Goal: Task Accomplishment & Management: Complete application form

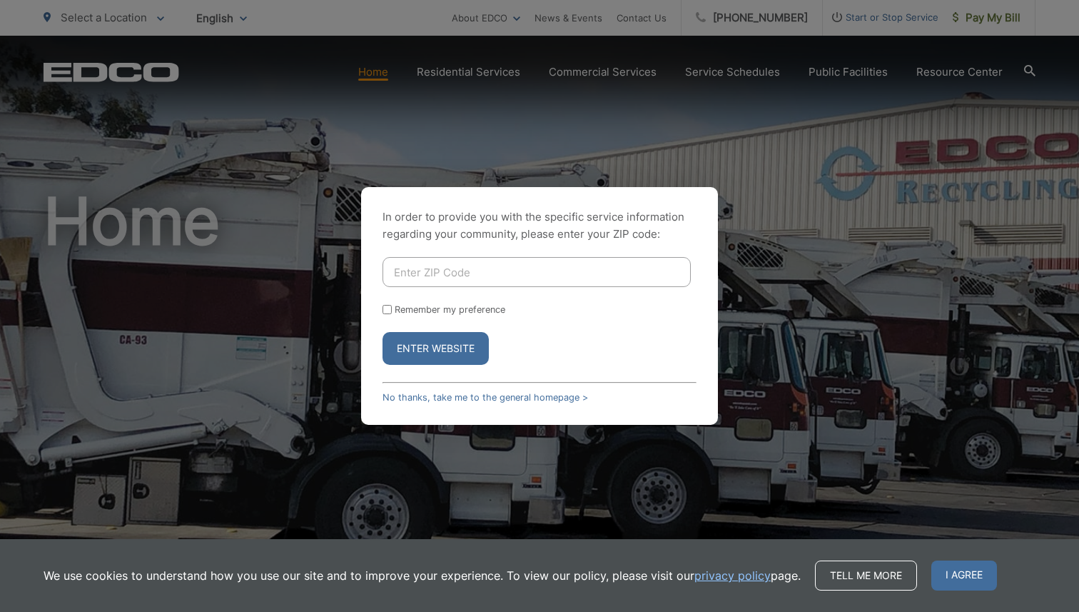
click at [465, 282] on input "Enter ZIP Code" at bounding box center [537, 272] width 308 height 30
type input "92054"
click at [441, 349] on button "Enter Website" at bounding box center [436, 348] width 106 height 33
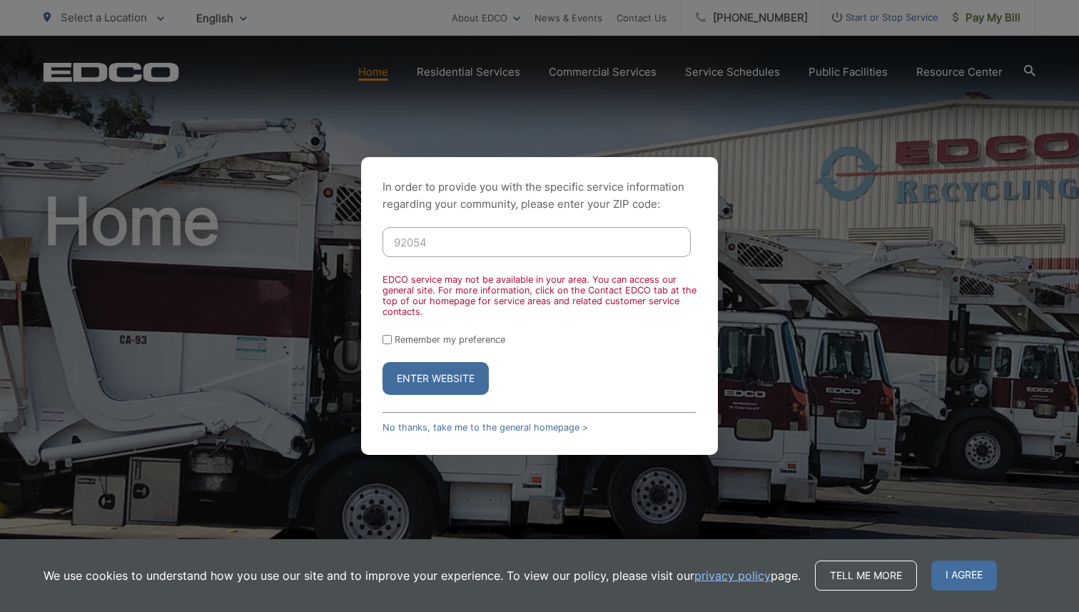
click at [452, 390] on button "Enter Website" at bounding box center [436, 378] width 106 height 33
click at [452, 366] on button "Enter Website" at bounding box center [436, 378] width 106 height 33
click at [448, 380] on button "Enter Website" at bounding box center [436, 378] width 106 height 33
click at [469, 425] on link "No thanks, take me to the general homepage >" at bounding box center [486, 427] width 206 height 11
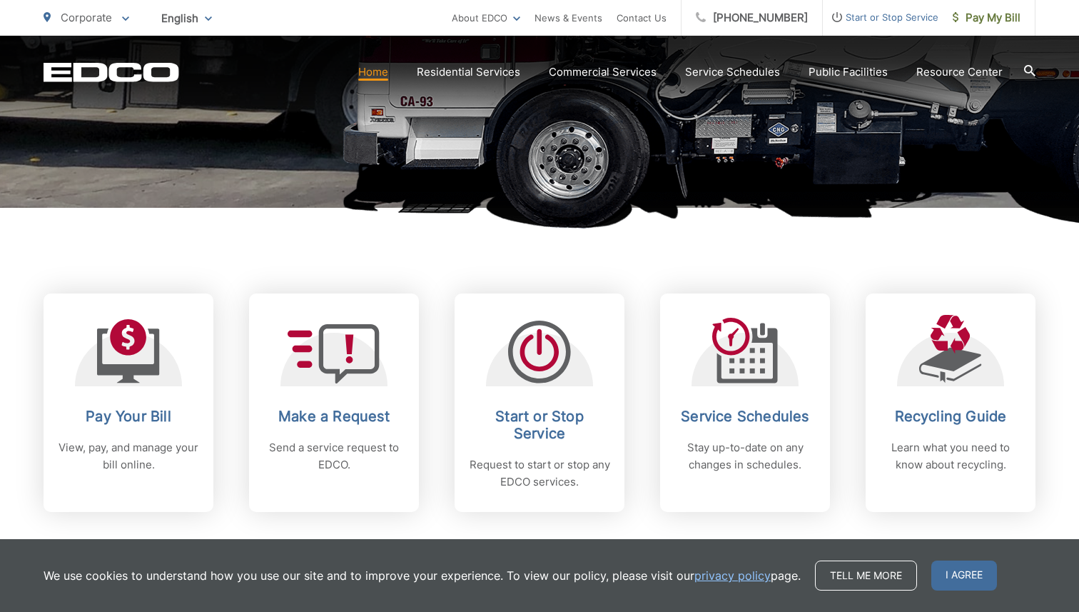
scroll to position [444, 0]
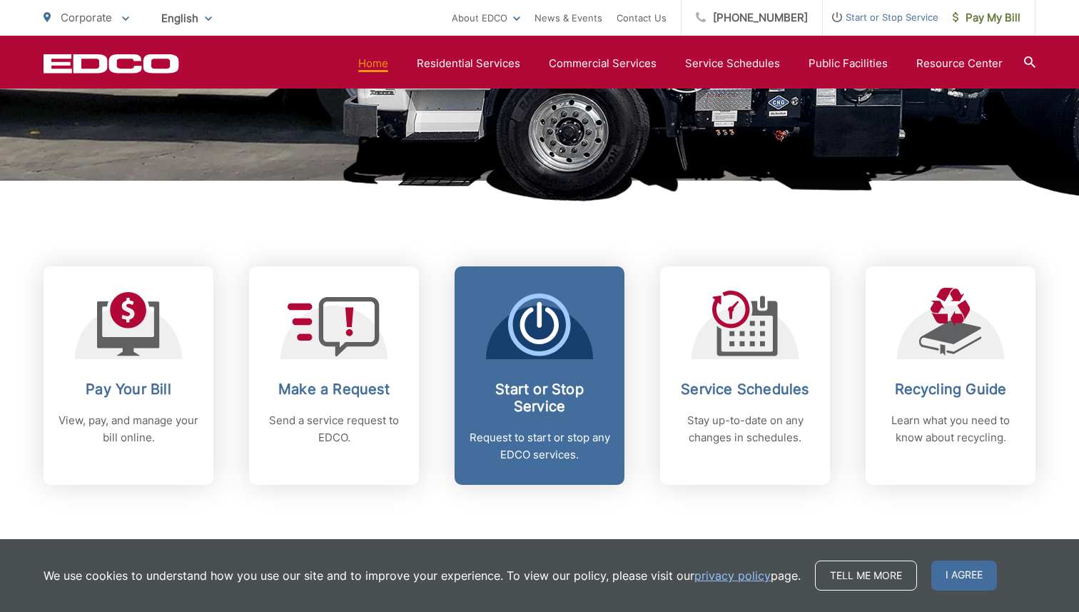
click at [545, 440] on p "Request to start or stop any EDCO services." at bounding box center [539, 446] width 141 height 34
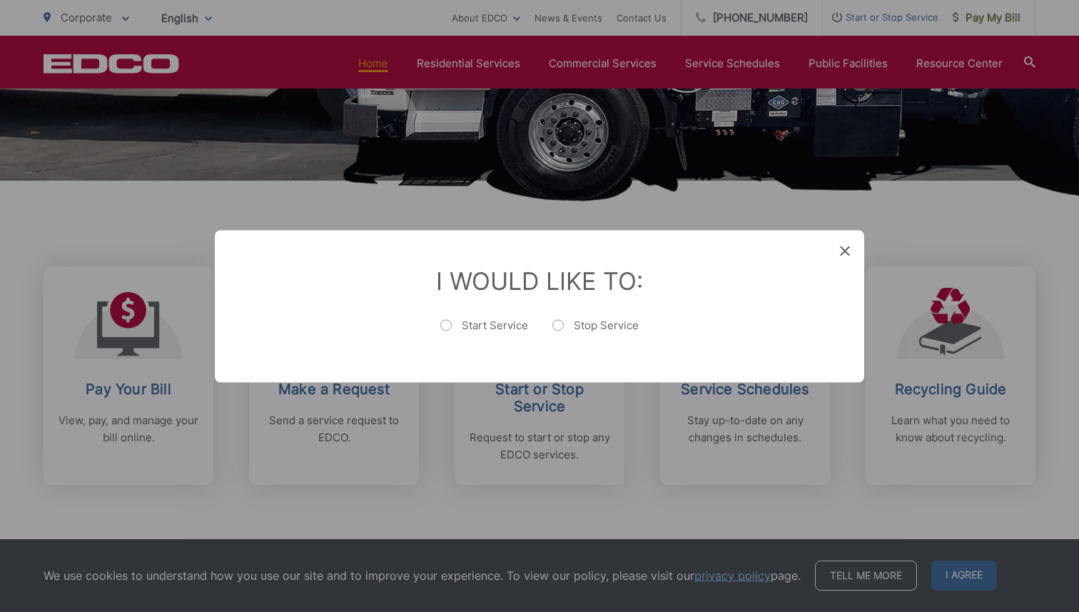
click at [446, 325] on label "Start Service" at bounding box center [484, 332] width 88 height 29
radio input "true"
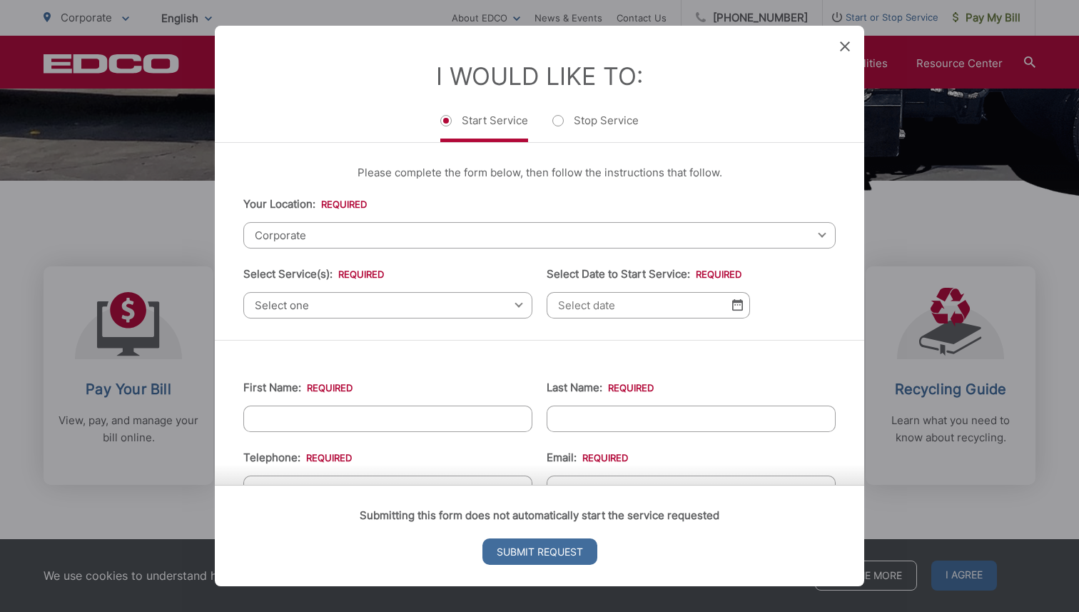
click at [329, 241] on span "Corporate" at bounding box center [539, 235] width 592 height 26
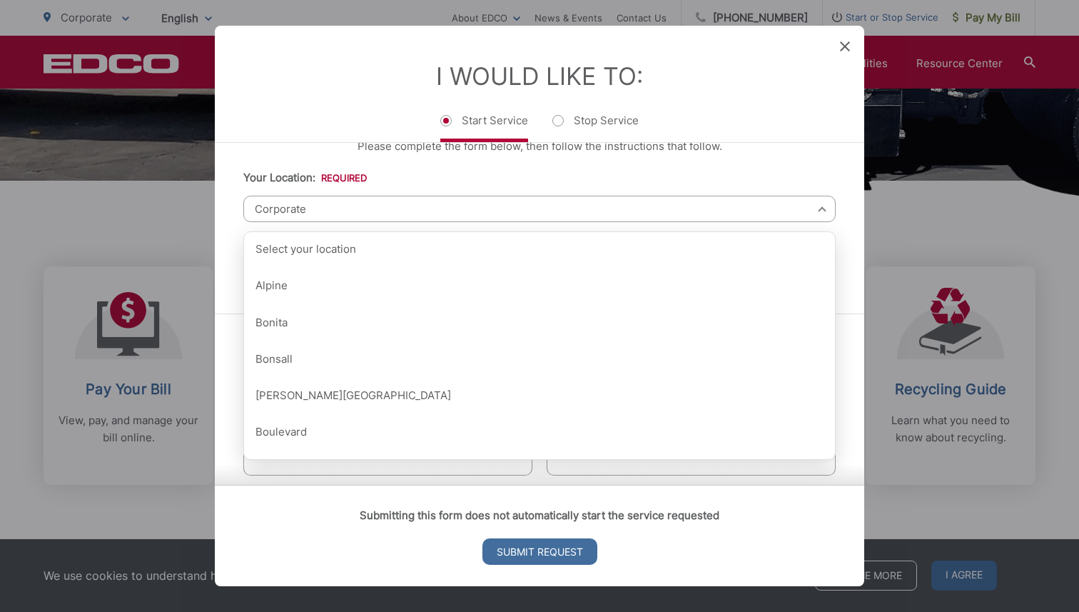
scroll to position [0, 0]
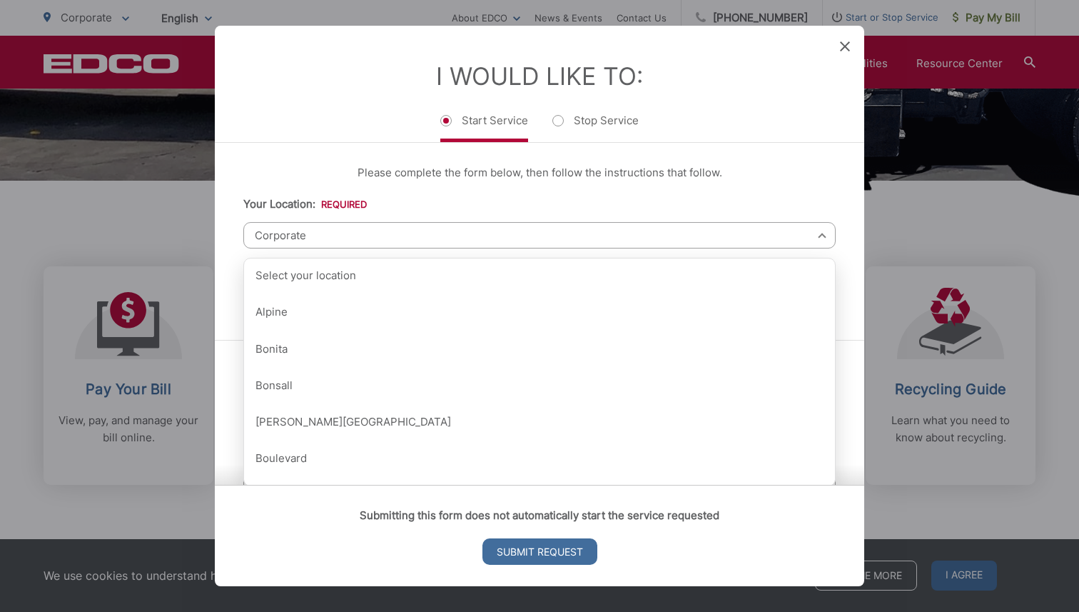
click at [370, 206] on li "Your Location: * Select your location Alpine Bonita Bonsall Borrego Springs Bou…" at bounding box center [539, 222] width 592 height 53
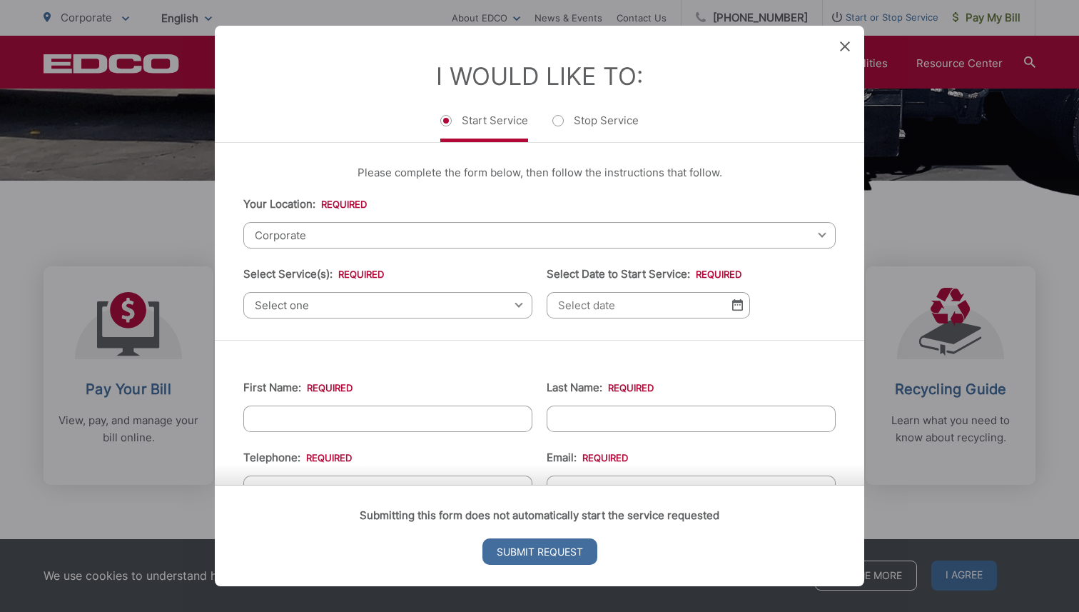
click at [354, 231] on span "Corporate" at bounding box center [539, 235] width 592 height 26
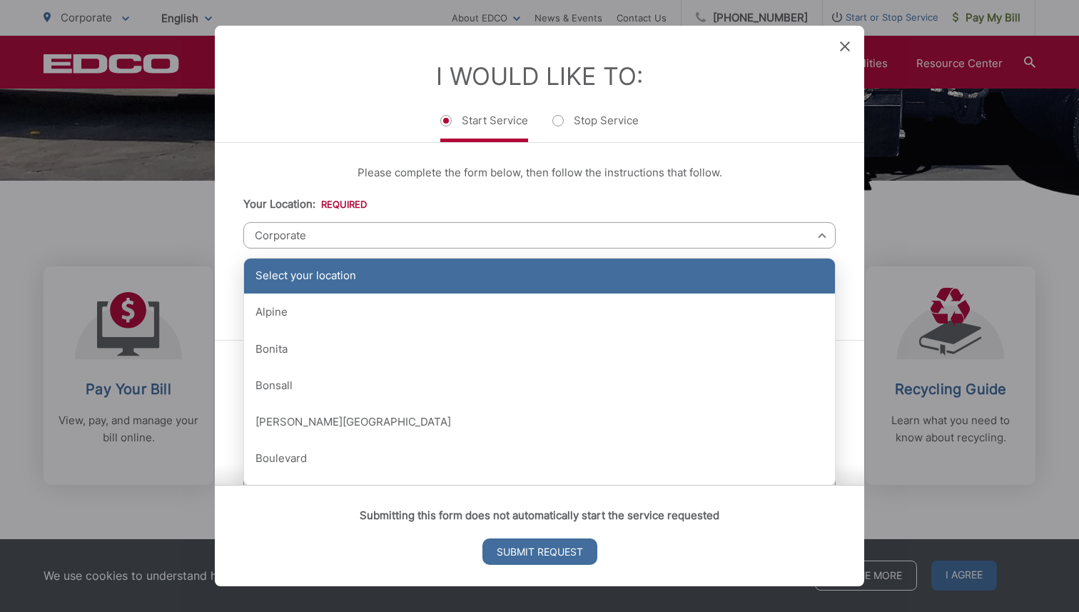
click at [322, 272] on div "Select your location" at bounding box center [539, 276] width 591 height 36
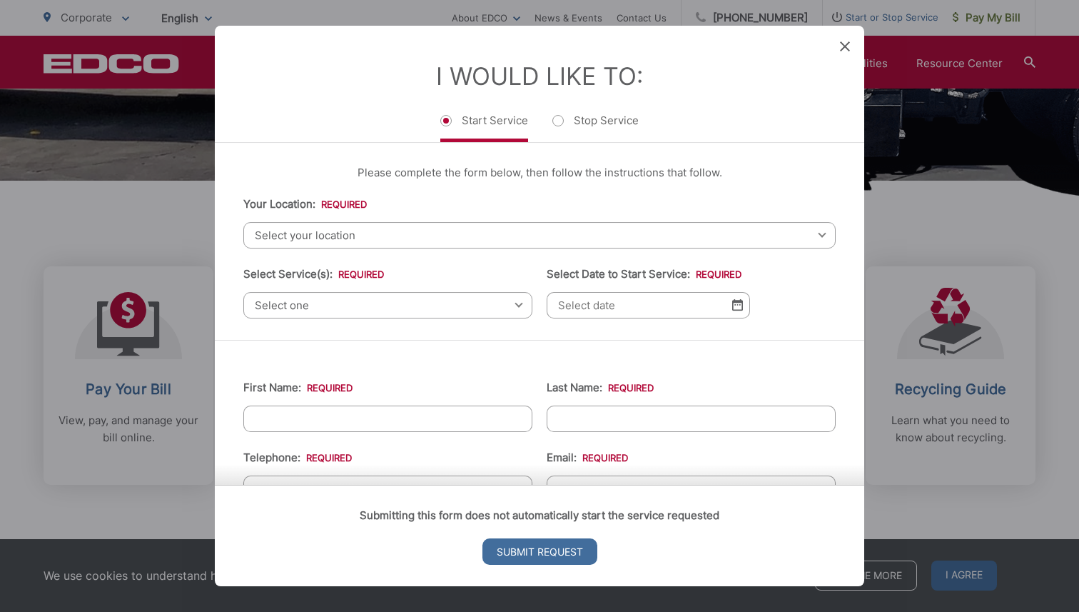
click at [363, 233] on span "Select your location" at bounding box center [539, 235] width 592 height 26
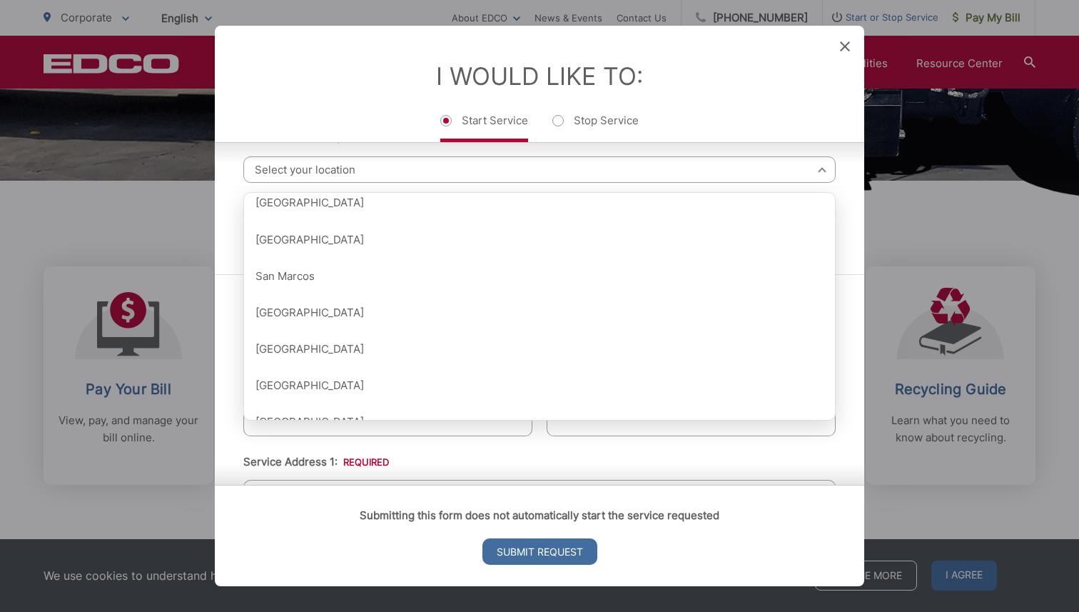
scroll to position [1576, 0]
click at [131, 172] on div "Entry Status None In Progress Completed None None In Progress Completed I Would…" at bounding box center [539, 306] width 1079 height 612
